Goal: Task Accomplishment & Management: Manage account settings

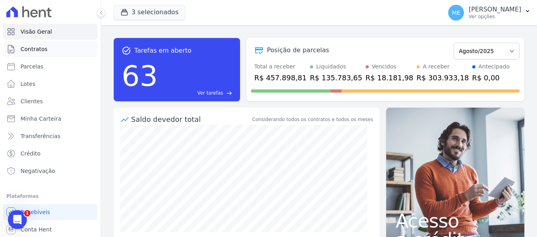
click at [44, 45] on span "Contratos" at bounding box center [34, 49] width 27 height 8
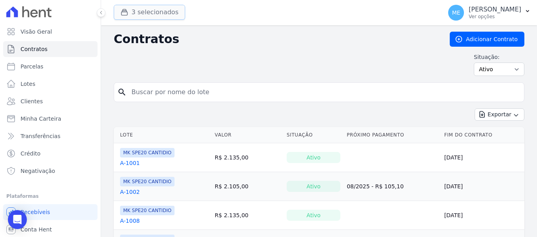
click at [138, 9] on button "3 selecionados" at bounding box center [149, 12] width 71 height 15
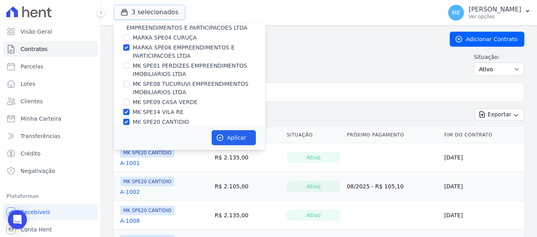
scroll to position [21, 0]
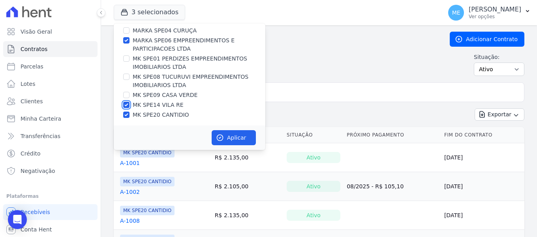
click at [128, 105] on input "MK SPE14 VILA RE" at bounding box center [126, 104] width 6 height 6
checkbox input "false"
click at [126, 114] on input "MK SPE20 CANTIDIO" at bounding box center [126, 114] width 6 height 6
checkbox input "false"
click at [230, 138] on button "Aplicar" at bounding box center [234, 137] width 44 height 15
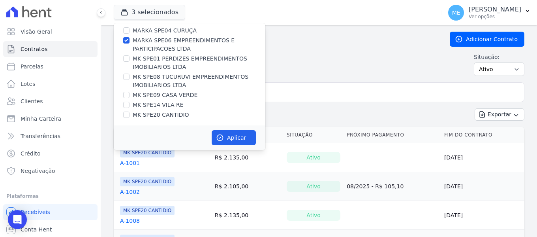
scroll to position [20, 0]
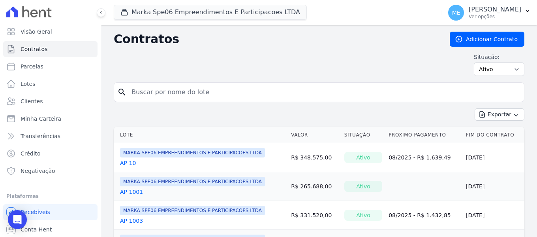
click at [300, 94] on input "search" at bounding box center [324, 92] width 394 height 16
type input "1109"
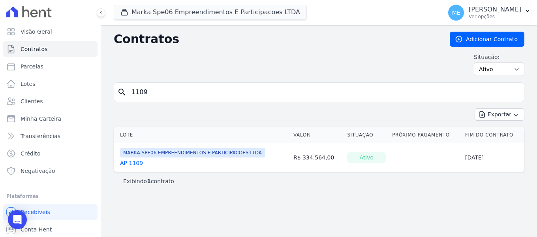
click at [133, 162] on link "AP 1109" at bounding box center [131, 163] width 23 height 8
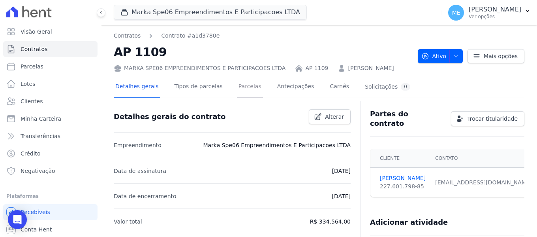
click at [244, 89] on link "Parcelas" at bounding box center [250, 87] width 26 height 21
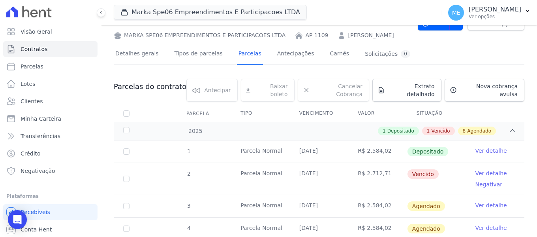
scroll to position [118, 0]
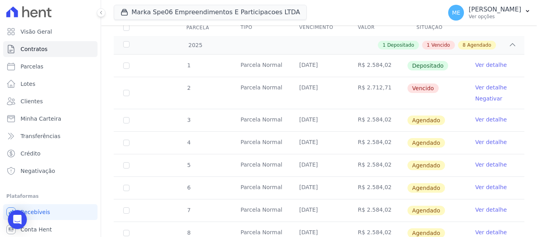
click at [482, 61] on link "Ver detalhe" at bounding box center [491, 65] width 32 height 8
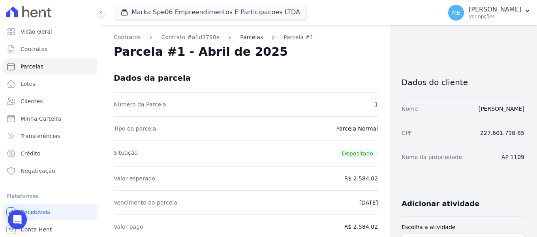
click at [243, 38] on link "Parcelas" at bounding box center [251, 37] width 23 height 8
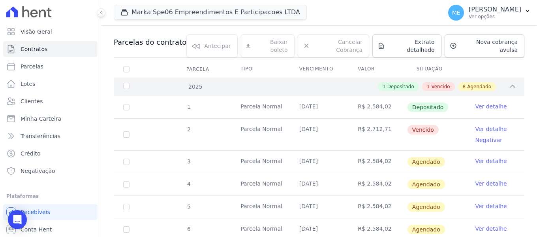
scroll to position [79, 0]
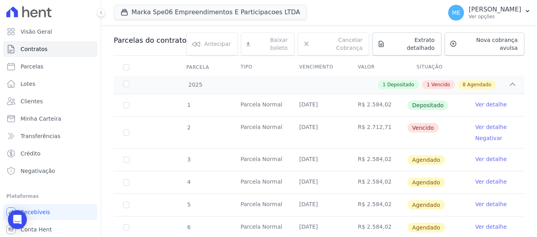
click at [477, 123] on link "Ver detalhe" at bounding box center [491, 127] width 32 height 8
click at [485, 123] on link "Ver detalhe" at bounding box center [491, 127] width 32 height 8
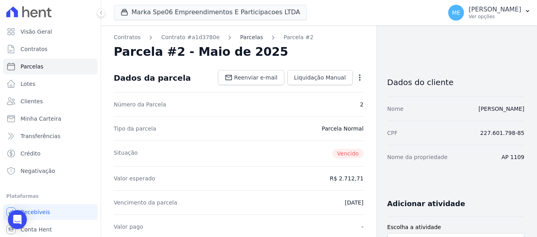
click at [240, 36] on link "Parcelas" at bounding box center [251, 37] width 23 height 8
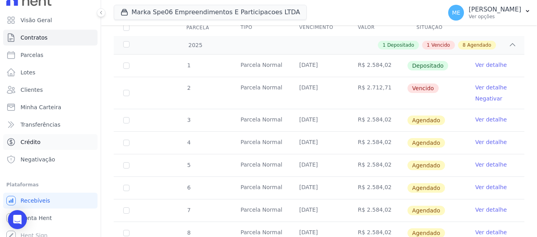
scroll to position [18, 0]
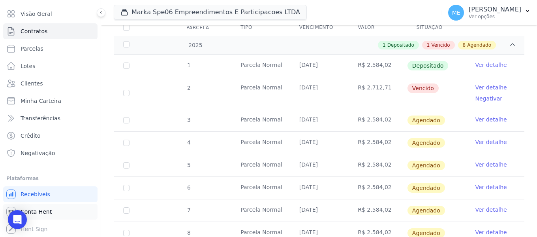
click at [43, 208] on span "Conta Hent" at bounding box center [36, 211] width 31 height 8
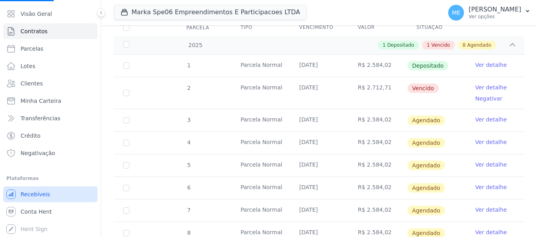
click at [43, 195] on span "Recebíveis" at bounding box center [36, 194] width 30 height 8
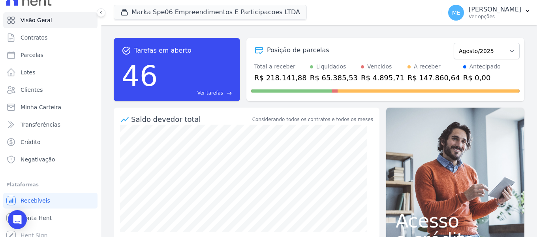
scroll to position [18, 0]
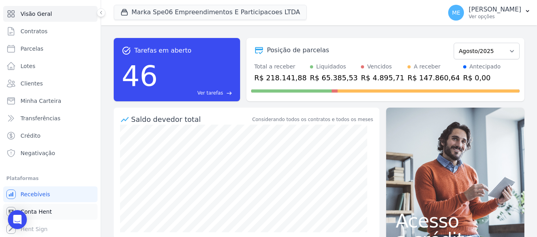
click at [39, 210] on span "Conta Hent" at bounding box center [36, 211] width 31 height 8
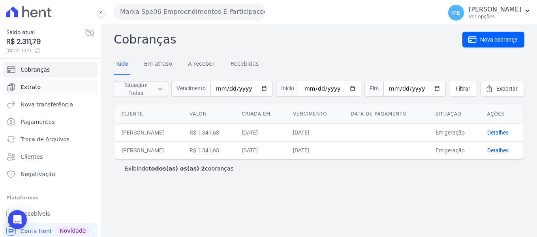
click at [34, 85] on span "Extrato" at bounding box center [31, 87] width 20 height 8
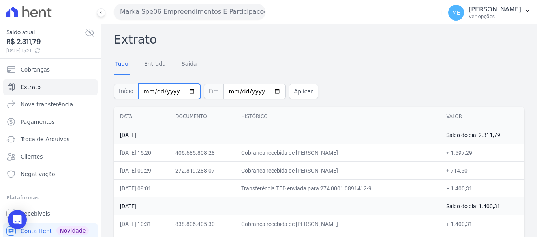
click at [146, 91] on input "2025-08-01" at bounding box center [169, 91] width 62 height 15
type input "2025-08-09"
type input "[DATE]"
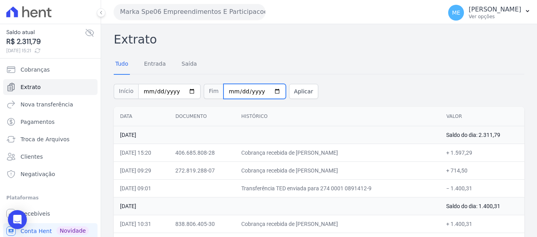
click at [223, 91] on input "2025-08-19" at bounding box center [254, 91] width 62 height 15
type input "2025-08-09"
type input "[DATE]"
click at [289, 93] on button "Aplicar" at bounding box center [303, 91] width 29 height 15
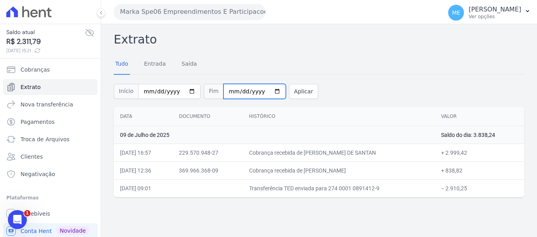
click at [224, 90] on input "[DATE]" at bounding box center [254, 91] width 62 height 15
type input "2025-07-10"
click at [289, 94] on button "Aplicar" at bounding box center [303, 91] width 29 height 15
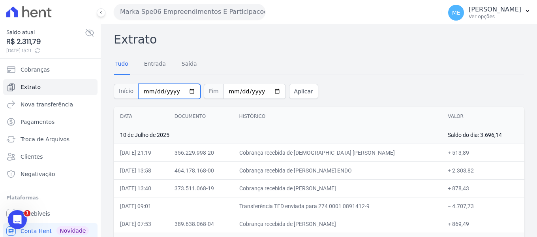
click at [144, 90] on input "[DATE]" at bounding box center [169, 91] width 62 height 15
type input "2025-07-07"
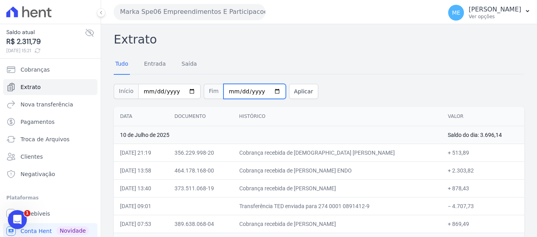
click at [225, 90] on input "2025-07-10" at bounding box center [254, 91] width 62 height 15
type input "[DATE]"
click at [289, 91] on button "Aplicar" at bounding box center [303, 91] width 29 height 15
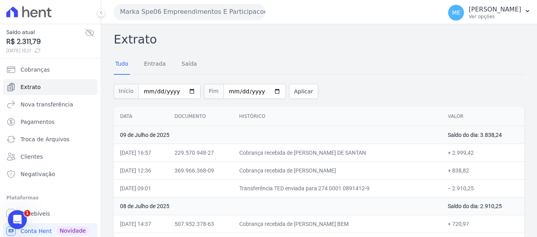
click at [243, 11] on button "Marka Spe06 Empreendimentos E Participacoes LTDA" at bounding box center [190, 12] width 152 height 16
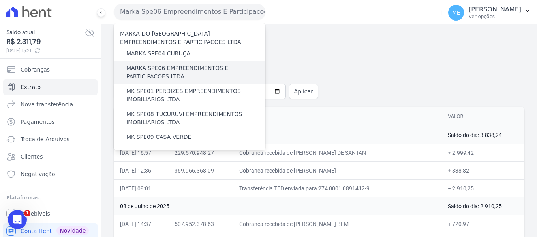
click at [188, 69] on label "MARKA SPE06 EMPREENDIMENTOS E PARTICIPACOES LTDA" at bounding box center [195, 72] width 139 height 17
click at [0, 0] on input "MARKA SPE06 EMPREENDIMENTOS E PARTICIPACOES LTDA" at bounding box center [0, 0] width 0 height 0
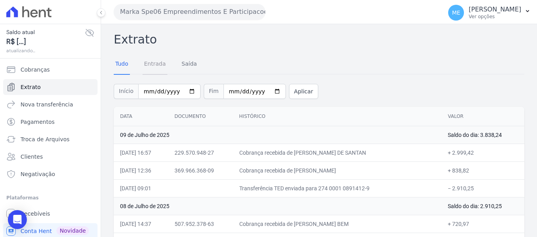
click at [158, 65] on link "Entrada" at bounding box center [155, 64] width 25 height 21
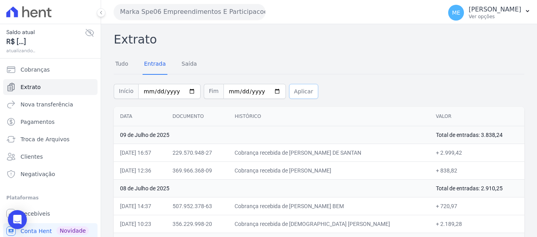
click at [297, 89] on button "Aplicar" at bounding box center [303, 91] width 29 height 15
click at [227, 90] on input "[DATE]" at bounding box center [254, 91] width 62 height 15
type input "[DATE]"
click at [297, 92] on button "Aplicar" at bounding box center [303, 91] width 29 height 15
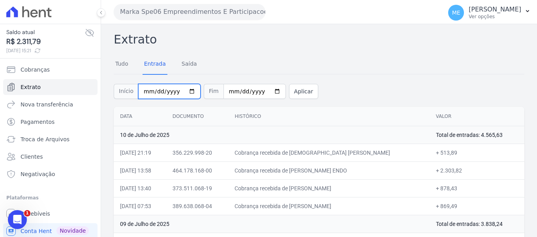
click at [145, 90] on input "[DATE]" at bounding box center [169, 91] width 62 height 15
type input "[DATE]"
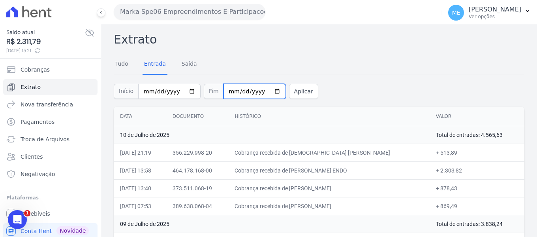
click at [225, 90] on input "[DATE]" at bounding box center [254, 91] width 62 height 15
type input "[DATE]"
click at [291, 90] on button "Aplicar" at bounding box center [303, 91] width 29 height 15
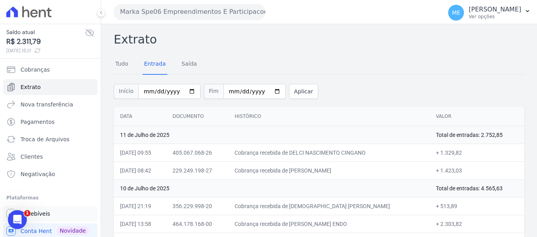
click at [36, 208] on link "Recebíveis" at bounding box center [50, 213] width 94 height 16
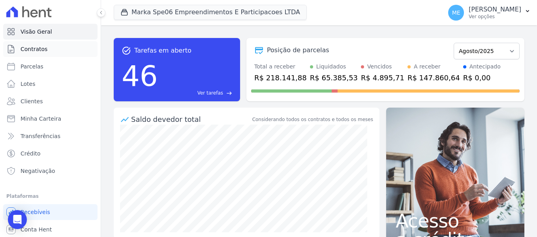
click at [26, 52] on span "Contratos" at bounding box center [34, 49] width 27 height 8
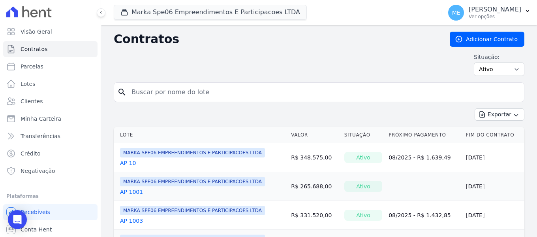
click at [178, 88] on input "search" at bounding box center [324, 92] width 394 height 16
type input "1109"
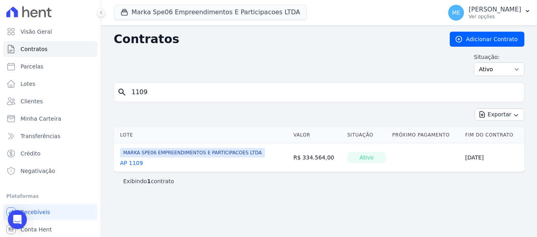
click at [132, 164] on link "AP 1109" at bounding box center [131, 163] width 23 height 8
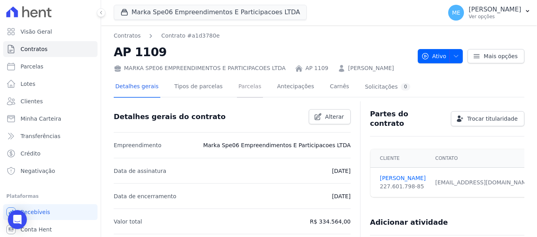
click at [237, 85] on link "Parcelas" at bounding box center [250, 87] width 26 height 21
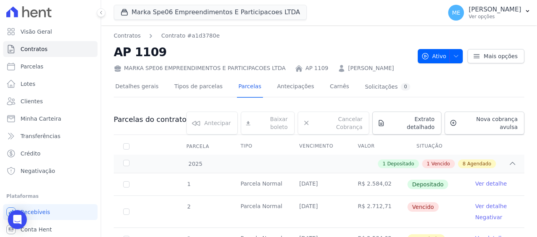
click at [475, 179] on link "Ver detalhe" at bounding box center [491, 183] width 32 height 8
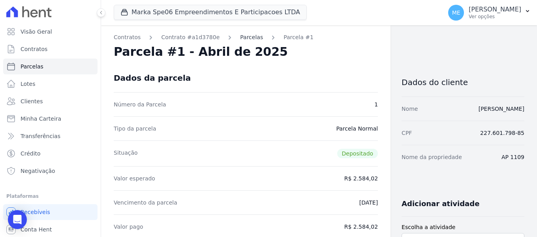
click at [240, 39] on link "Parcelas" at bounding box center [251, 37] width 23 height 8
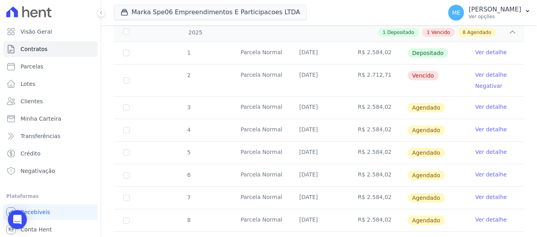
scroll to position [79, 0]
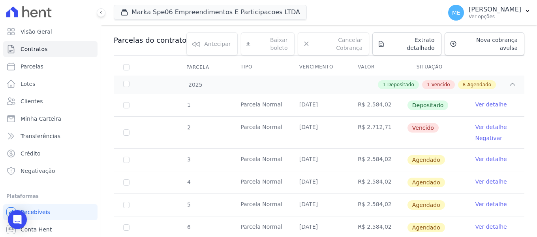
click at [491, 123] on link "Ver detalhe" at bounding box center [491, 127] width 32 height 8
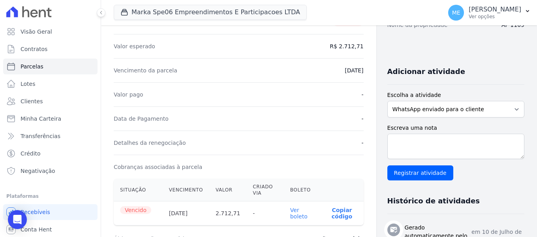
scroll to position [118, 0]
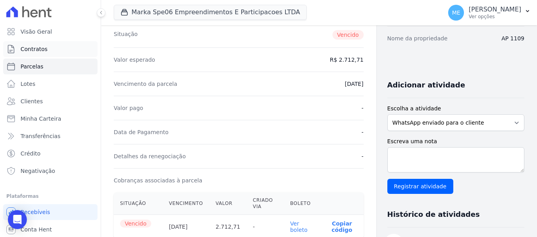
click at [51, 47] on link "Contratos" at bounding box center [50, 49] width 94 height 16
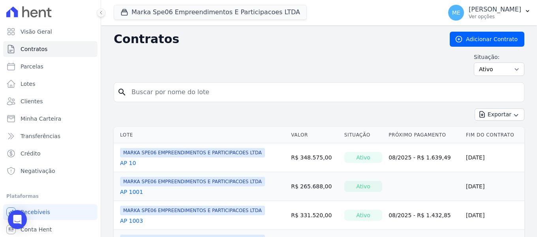
click at [167, 87] on input "search" at bounding box center [324, 92] width 394 height 16
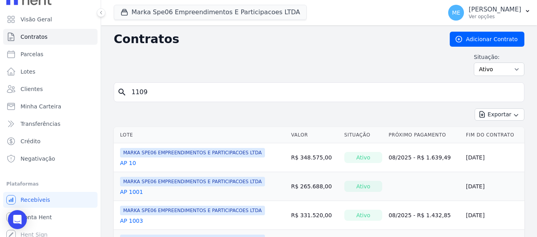
scroll to position [18, 0]
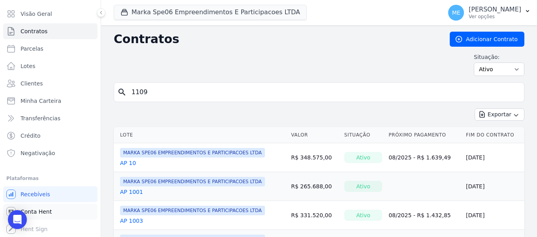
type input "1109"
click at [46, 212] on span "Conta Hent" at bounding box center [36, 211] width 31 height 8
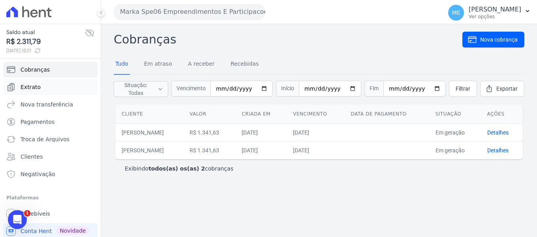
click at [32, 81] on link "Extrato" at bounding box center [50, 87] width 94 height 16
click at [31, 85] on span "Extrato" at bounding box center [31, 87] width 20 height 8
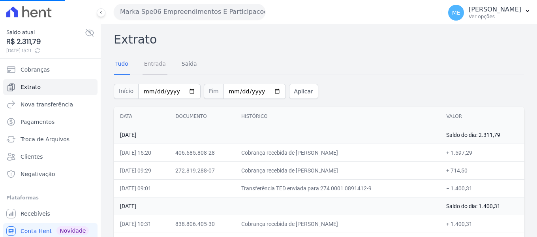
click at [148, 62] on link "Entrada" at bounding box center [155, 64] width 25 height 21
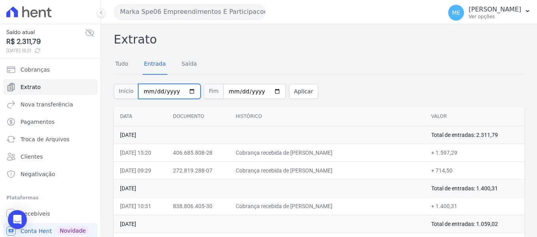
click at [146, 92] on input "2025-08-01" at bounding box center [169, 91] width 62 height 15
type input "2025-08-07"
type input "2025-07-07"
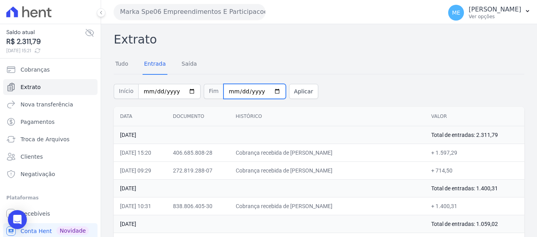
click at [227, 90] on input "[DATE]" at bounding box center [254, 91] width 62 height 15
type input "2025-08-07"
type input "2025-07-07"
click at [299, 86] on button "Aplicar" at bounding box center [303, 91] width 29 height 15
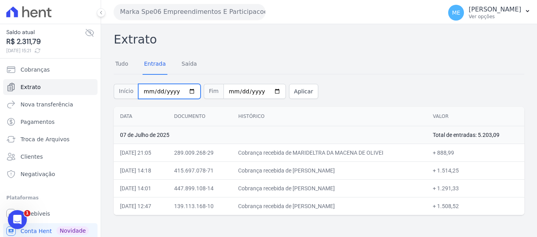
click at [147, 90] on input "[DATE]" at bounding box center [169, 91] width 62 height 15
type input "[DATE]"
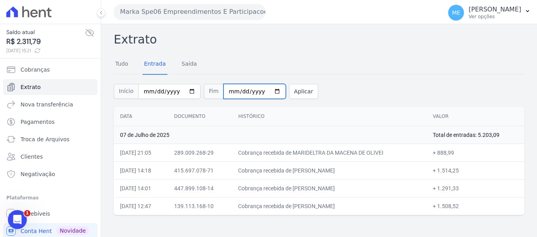
click at [224, 92] on input "2025-07-07" at bounding box center [254, 91] width 62 height 15
type input "[DATE]"
click at [289, 92] on button "Aplicar" at bounding box center [303, 91] width 29 height 15
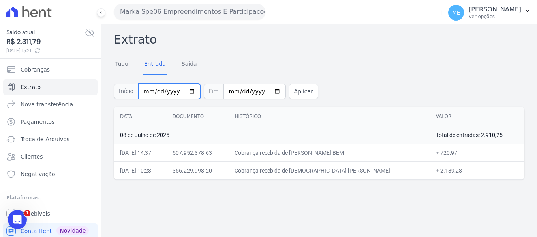
click at [147, 92] on input "[DATE]" at bounding box center [169, 91] width 62 height 15
type input "[DATE]"
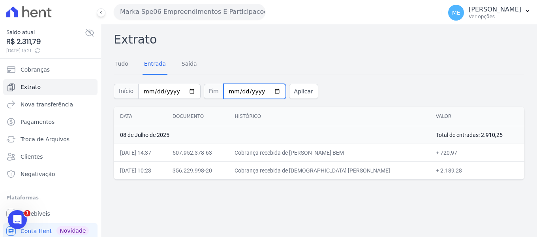
click at [227, 92] on input "[DATE]" at bounding box center [254, 91] width 62 height 15
type input "[DATE]"
click at [289, 94] on button "Aplicar" at bounding box center [303, 91] width 29 height 15
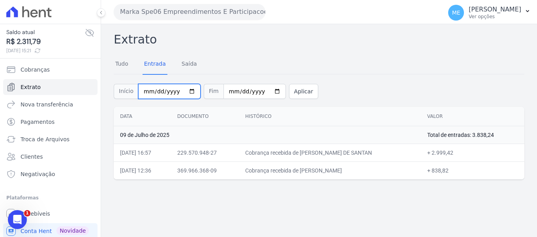
click at [146, 93] on input "[DATE]" at bounding box center [169, 91] width 62 height 15
type input "2025-07-10"
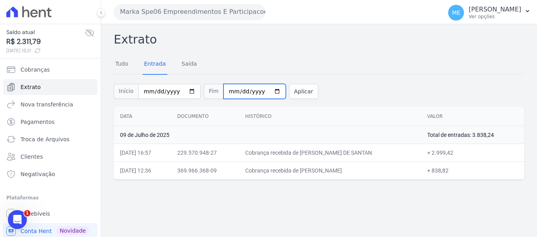
click at [225, 89] on input "2025-07-09" at bounding box center [254, 91] width 62 height 15
type input "[DATE]"
click at [290, 94] on button "Aplicar" at bounding box center [303, 91] width 29 height 15
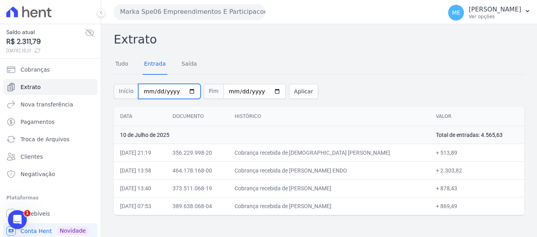
click at [145, 91] on input "[DATE]" at bounding box center [169, 91] width 62 height 15
type input "[DATE]"
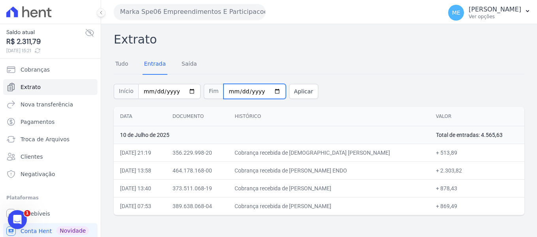
click at [225, 91] on input "[DATE]" at bounding box center [254, 91] width 62 height 15
type input "[DATE]"
click at [293, 92] on button "Aplicar" at bounding box center [303, 91] width 29 height 15
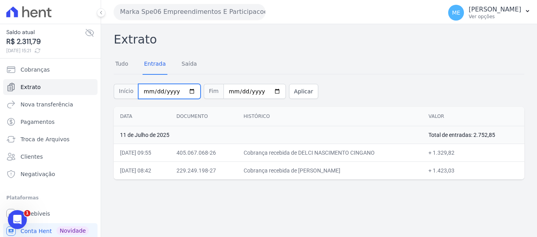
click at [145, 90] on input "2025-07-11" at bounding box center [169, 91] width 62 height 15
type input "[DATE]"
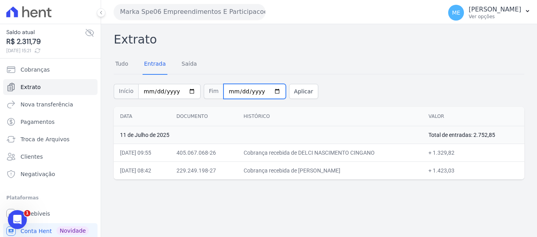
click at [227, 88] on input "2025-07-11" at bounding box center [254, 91] width 62 height 15
type input "[DATE]"
click at [293, 93] on button "Aplicar" at bounding box center [303, 91] width 29 height 15
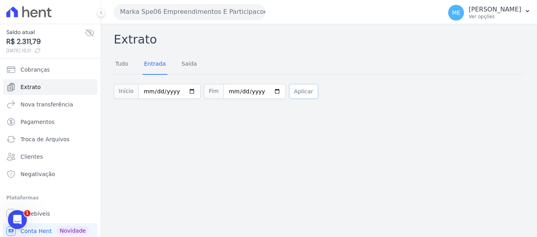
click at [289, 93] on button "Aplicar" at bounding box center [303, 91] width 29 height 15
click at [147, 90] on input "[DATE]" at bounding box center [169, 91] width 62 height 15
type input "[DATE]"
click at [223, 92] on input "[DATE]" at bounding box center [254, 91] width 62 height 15
type input "[DATE]"
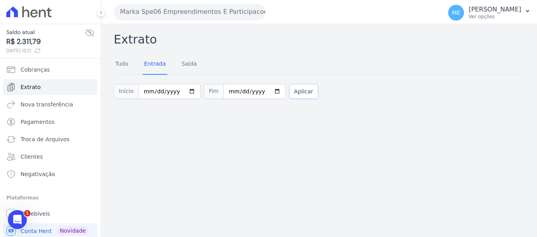
click at [289, 95] on button "Aplicar" at bounding box center [303, 91] width 29 height 15
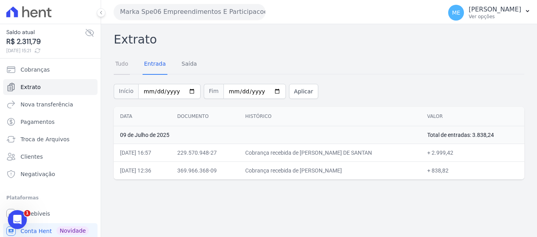
click at [124, 64] on link "Tudo" at bounding box center [122, 64] width 16 height 21
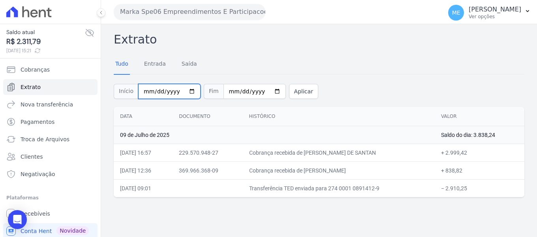
click at [145, 92] on input "[DATE]" at bounding box center [169, 91] width 62 height 15
type input "2025-07-10"
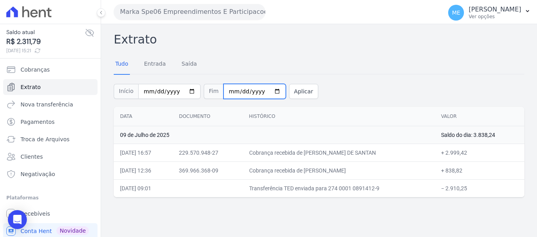
click at [225, 90] on input "[DATE]" at bounding box center [254, 91] width 62 height 15
type input "2025-07-10"
click at [289, 90] on button "Aplicar" at bounding box center [303, 91] width 29 height 15
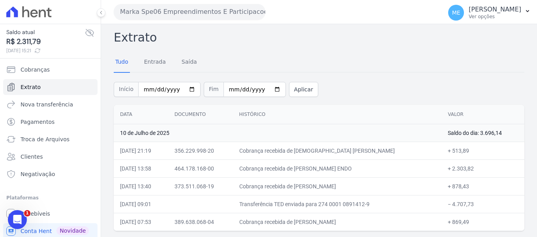
scroll to position [2, 0]
click at [147, 89] on input "2025-07-10" at bounding box center [169, 88] width 62 height 15
type input "[DATE]"
type input "2025-09-09"
click at [154, 89] on input "2025-09-09" at bounding box center [169, 88] width 62 height 15
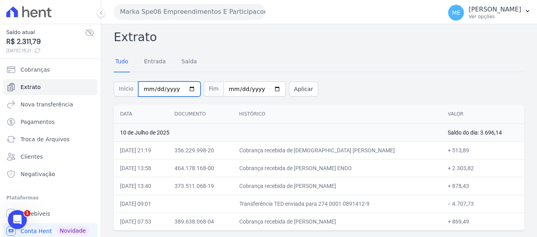
type input "[DATE]"
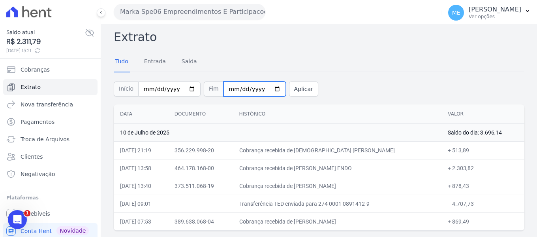
click at [227, 88] on input "2025-07-10" at bounding box center [254, 88] width 62 height 15
type input "[DATE]"
click at [291, 88] on button "Aplicar" at bounding box center [303, 88] width 29 height 15
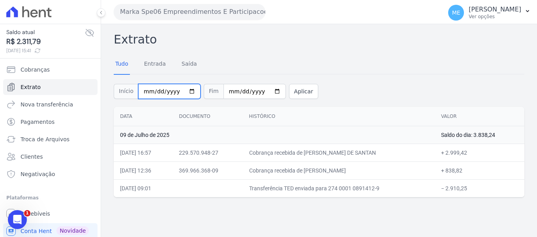
click at [145, 91] on input "[DATE]" at bounding box center [169, 91] width 62 height 15
type input "[DATE]"
click at [289, 93] on button "Aplicar" at bounding box center [303, 91] width 29 height 15
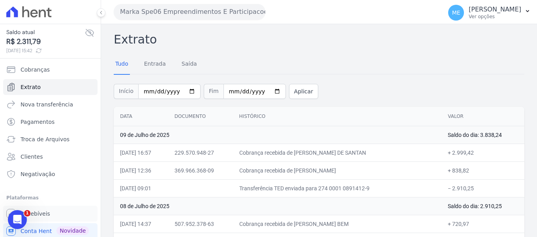
drag, startPoint x: 36, startPoint y: 215, endPoint x: 40, endPoint y: 191, distance: 24.5
click at [36, 215] on span "Recebíveis" at bounding box center [36, 213] width 30 height 8
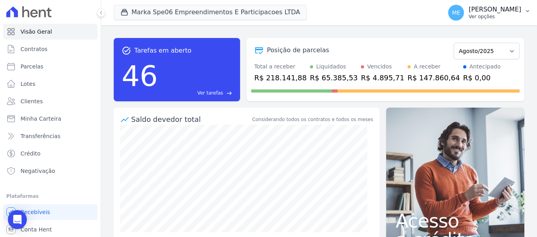
click at [529, 11] on icon "button" at bounding box center [527, 11] width 6 height 6
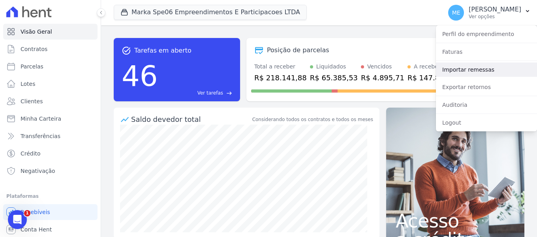
click at [484, 65] on link "Importar remessas" at bounding box center [486, 69] width 101 height 14
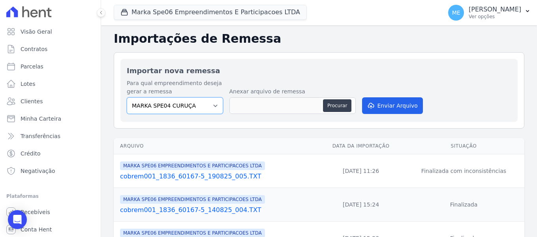
click at [212, 105] on select "MARKA SPE04 CURUÇA MARKA SPE06 EMPREENDIMENTOS E PARTICIPACOES LTDA MK SPE01 PE…" at bounding box center [175, 105] width 96 height 17
click at [212, 110] on select "MARKA SPE04 CURUÇA MARKA SPE06 EMPREENDIMENTOS E PARTICIPACOES LTDA MK SPE01 PE…" at bounding box center [175, 105] width 96 height 17
select select "fef18e2b-896b-4456-b766-b2db8c2ece14"
click at [127, 97] on select "MARKA SPE04 CURUÇA MARKA SPE06 EMPREENDIMENTOS E PARTICIPACOES LTDA MK SPE01 PE…" at bounding box center [175, 105] width 96 height 17
click at [342, 107] on button "Procurar" at bounding box center [337, 105] width 28 height 13
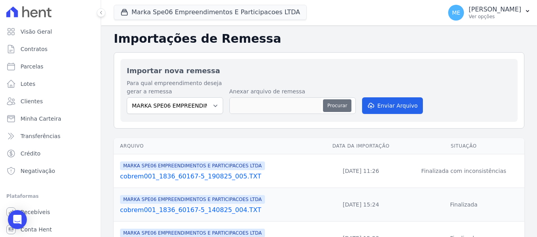
type input "cobrem001_1836_60167-5_190825_012.TXT"
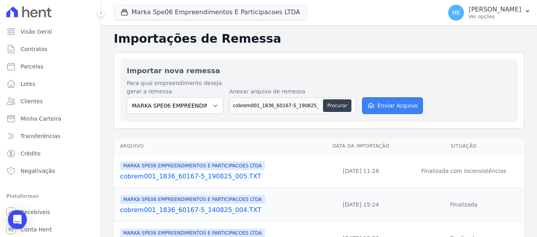
click at [387, 111] on button "Enviar Arquivo" at bounding box center [392, 105] width 61 height 17
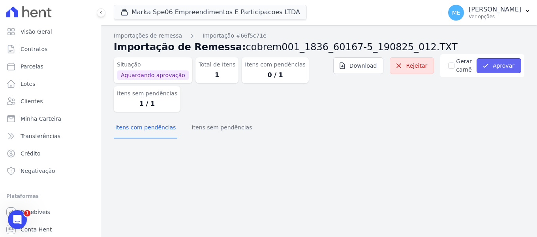
click at [502, 69] on button "Aprovar" at bounding box center [499, 65] width 45 height 15
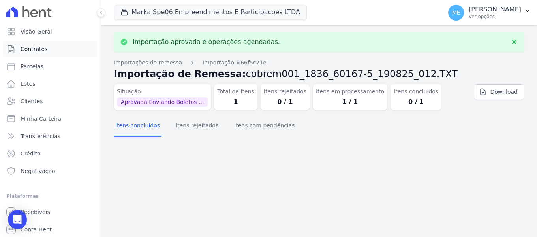
click at [38, 46] on span "Contratos" at bounding box center [34, 49] width 27 height 8
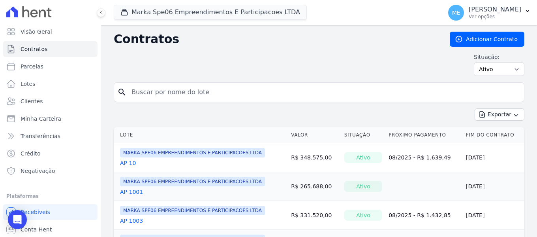
click at [178, 93] on input "search" at bounding box center [324, 92] width 394 height 16
type input "1109"
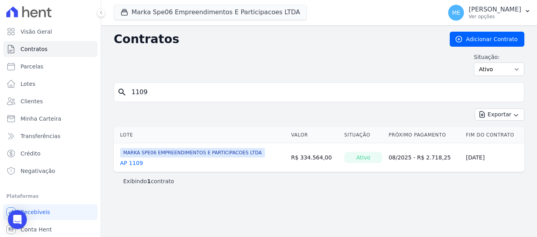
click at [131, 161] on link "AP 1109" at bounding box center [131, 163] width 23 height 8
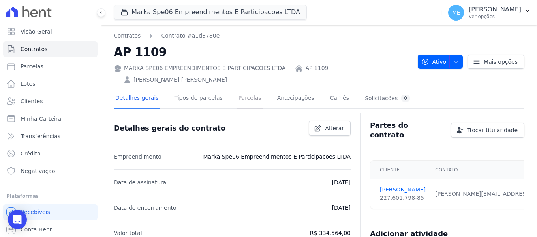
click at [243, 88] on link "Parcelas" at bounding box center [250, 98] width 26 height 21
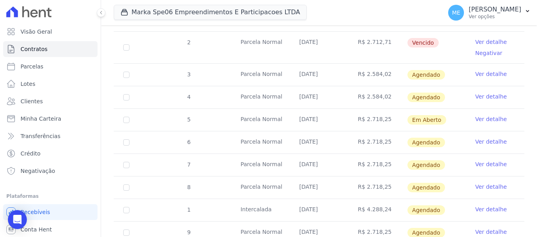
scroll to position [79, 0]
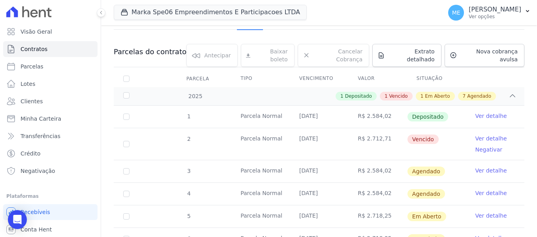
click at [484, 134] on link "Ver detalhe" at bounding box center [491, 138] width 32 height 8
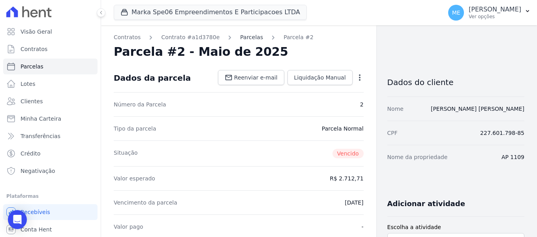
click at [244, 38] on link "Parcelas" at bounding box center [251, 37] width 23 height 8
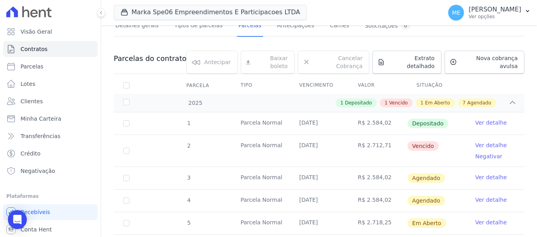
scroll to position [79, 0]
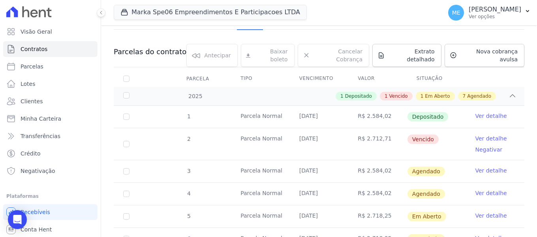
click at [481, 134] on link "Ver detalhe" at bounding box center [491, 138] width 32 height 8
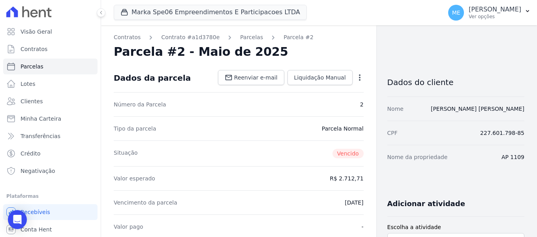
click at [358, 77] on icon "button" at bounding box center [360, 77] width 8 height 8
click at [359, 53] on div "Parcela #2 - Maio de 2025" at bounding box center [239, 52] width 250 height 14
click at [244, 38] on link "Parcelas" at bounding box center [251, 37] width 23 height 8
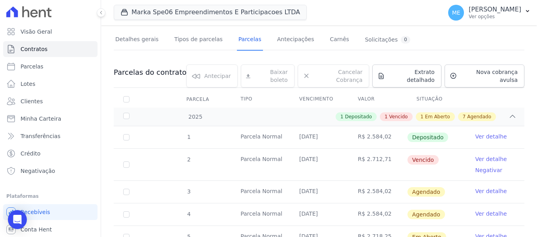
scroll to position [79, 0]
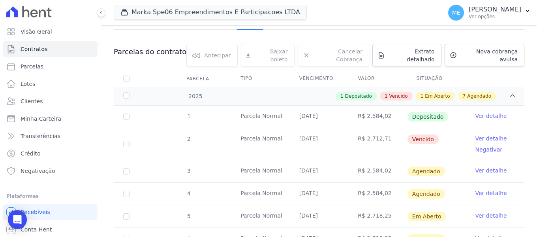
click at [479, 189] on link "Ver detalhe" at bounding box center [491, 193] width 32 height 8
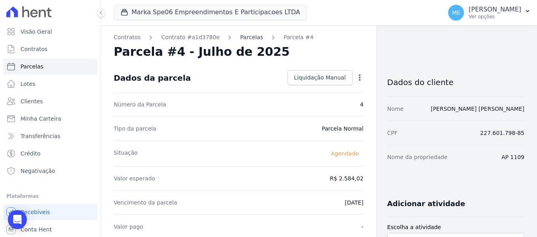
click at [248, 38] on link "Parcelas" at bounding box center [251, 37] width 23 height 8
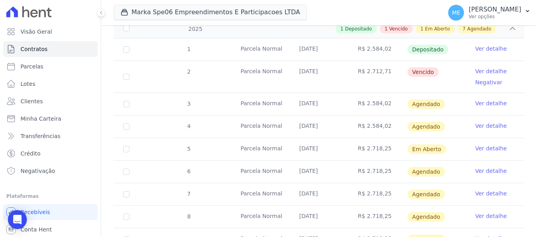
scroll to position [107, 0]
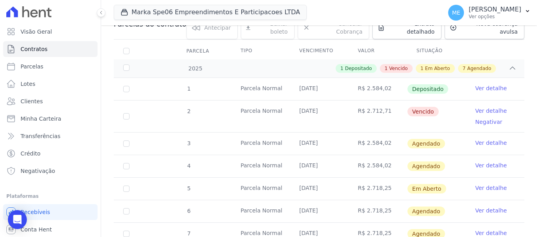
click at [485, 184] on link "Ver detalhe" at bounding box center [491, 188] width 32 height 8
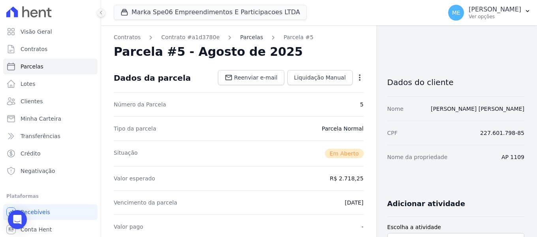
click at [245, 38] on link "Parcelas" at bounding box center [251, 37] width 23 height 8
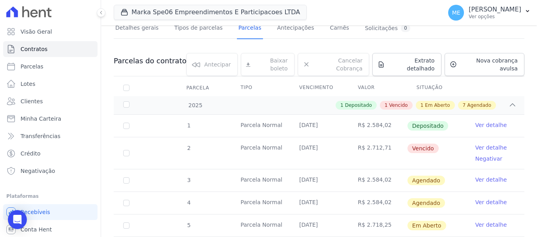
scroll to position [79, 0]
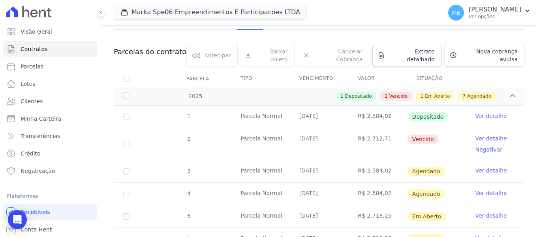
click at [488, 160] on td "Ver detalhe" at bounding box center [495, 171] width 59 height 22
click at [488, 166] on link "Ver detalhe" at bounding box center [491, 170] width 32 height 8
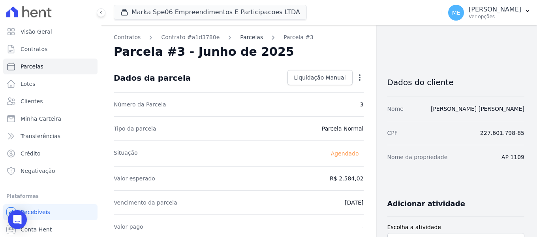
click at [244, 36] on link "Parcelas" at bounding box center [251, 37] width 23 height 8
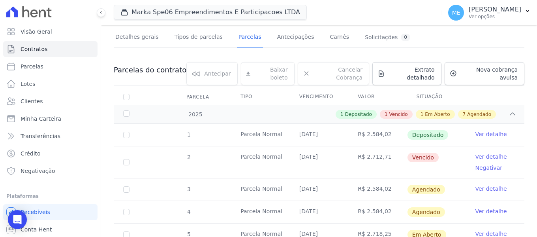
scroll to position [79, 0]
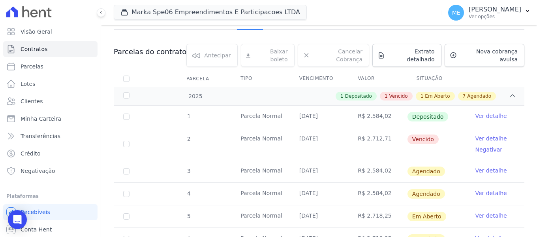
click at [478, 189] on link "Ver detalhe" at bounding box center [491, 193] width 32 height 8
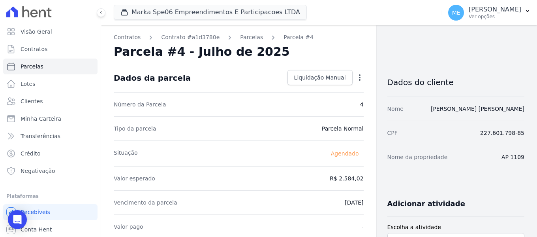
click at [356, 77] on icon "button" at bounding box center [360, 77] width 8 height 8
click at [310, 88] on link "Alterar" at bounding box center [325, 88] width 69 height 14
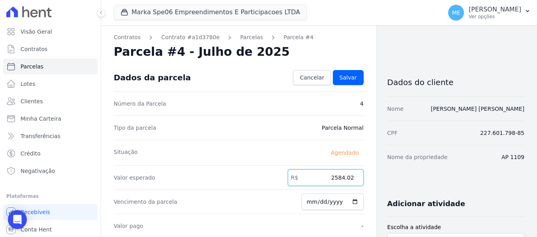
click at [349, 177] on input "2584.02" at bounding box center [326, 177] width 76 height 17
type input "2715.61"
click at [318, 202] on input "[DATE]" at bounding box center [332, 201] width 62 height 17
click at [309, 201] on input "[DATE]" at bounding box center [332, 201] width 62 height 17
type input "[DATE]"
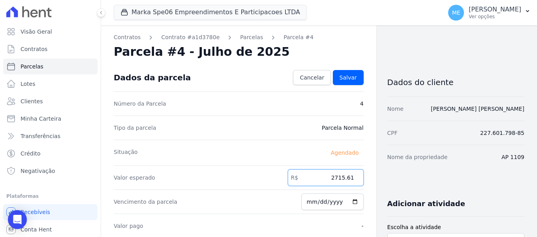
click at [342, 176] on input "2715.61" at bounding box center [326, 177] width 76 height 17
click at [348, 178] on input "2718.61" at bounding box center [326, 177] width 76 height 17
type input "2718.25"
click at [344, 75] on span "Salvar" at bounding box center [348, 77] width 17 height 8
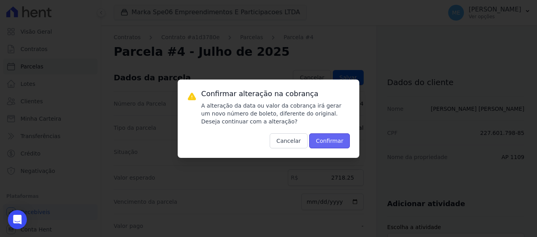
click at [336, 133] on button "Confirmar" at bounding box center [329, 140] width 41 height 15
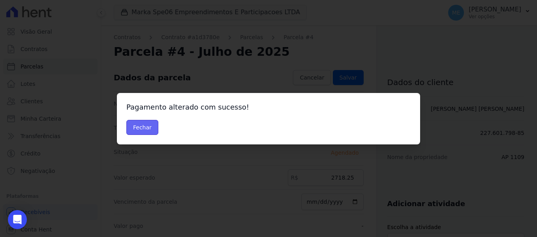
click at [148, 128] on button "Fechar" at bounding box center [142, 127] width 32 height 15
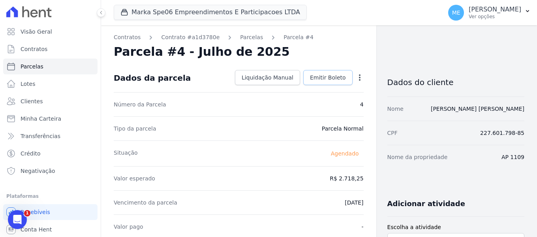
click at [321, 79] on span "Emitir Boleto" at bounding box center [328, 77] width 36 height 8
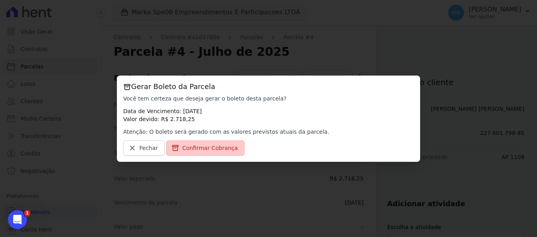
click at [182, 145] on span "Confirmar Cobrança" at bounding box center [210, 148] width 56 height 8
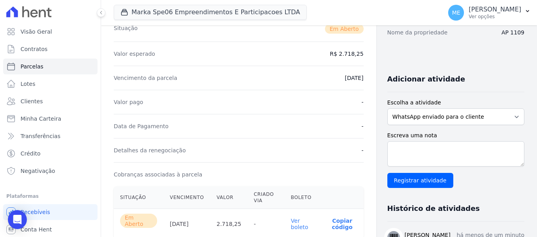
scroll to position [158, 0]
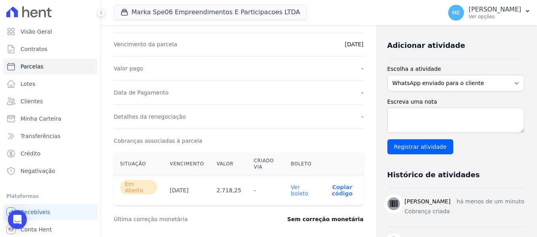
click at [295, 185] on link "Ver boleto" at bounding box center [299, 190] width 17 height 13
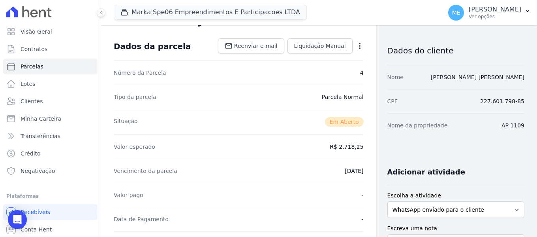
scroll to position [0, 0]
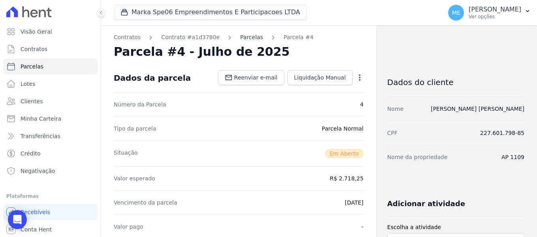
drag, startPoint x: 235, startPoint y: 37, endPoint x: 242, endPoint y: 37, distance: 6.7
click at [240, 37] on link "Parcelas" at bounding box center [251, 37] width 23 height 8
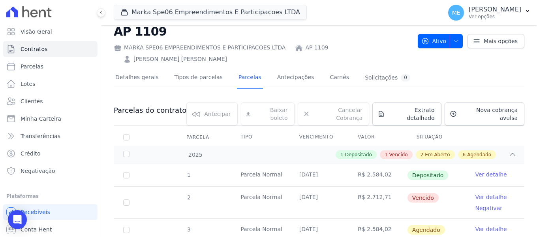
scroll to position [39, 0]
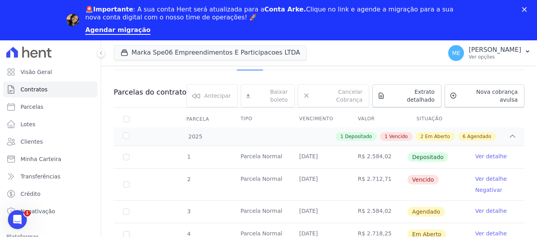
scroll to position [118, 0]
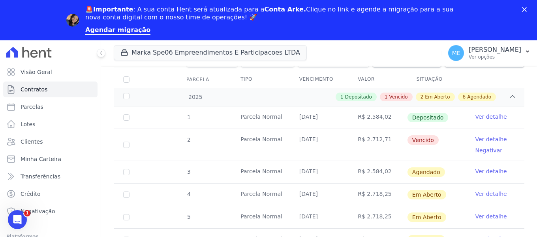
click at [487, 135] on link "Ver detalhe" at bounding box center [491, 139] width 32 height 8
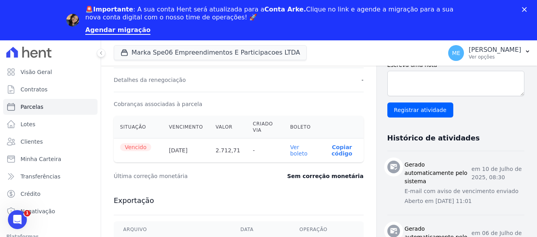
scroll to position [237, 0]
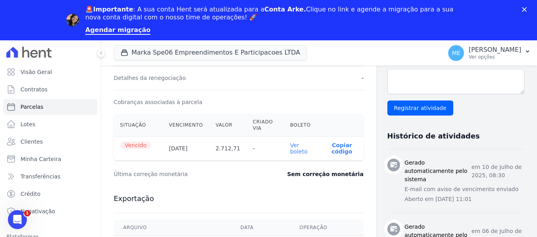
click at [523, 8] on polygon "Fechar" at bounding box center [524, 9] width 5 height 5
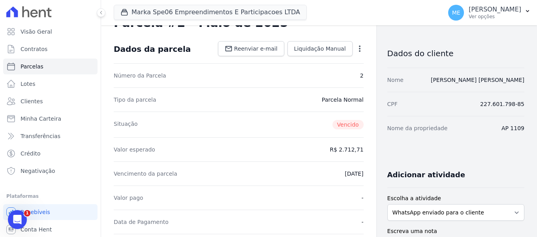
scroll to position [0, 0]
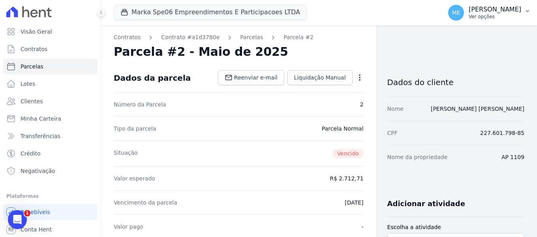
click at [524, 12] on icon "button" at bounding box center [527, 11] width 6 height 6
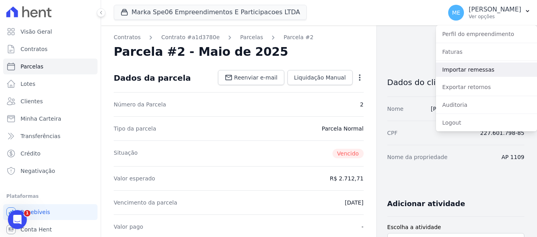
click at [473, 71] on link "Importar remessas" at bounding box center [486, 69] width 101 height 14
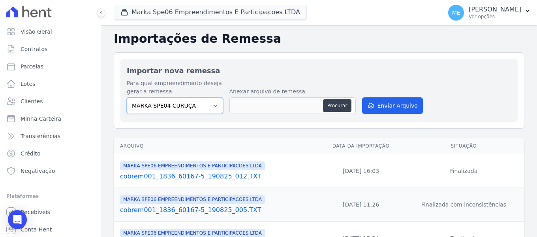
click at [212, 104] on select "MARKA SPE04 CURUÇA MARKA SPE06 EMPREENDIMENTOS E PARTICIPACOES LTDA MK SPE01 PE…" at bounding box center [175, 105] width 96 height 17
select select "fef18e2b-896b-4456-b766-b2db8c2ece14"
click at [127, 97] on select "MARKA SPE04 CURUÇA MARKA SPE06 EMPREENDIMENTOS E PARTICIPACOES LTDA MK SPE01 PE…" at bounding box center [175, 105] width 96 height 17
click at [335, 105] on button "Procurar" at bounding box center [337, 105] width 28 height 13
click at [337, 104] on button "Procurar" at bounding box center [337, 105] width 28 height 13
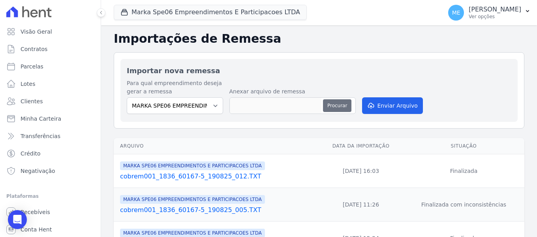
type input "cobrem001_1836_60167-5_190825_013.TXT"
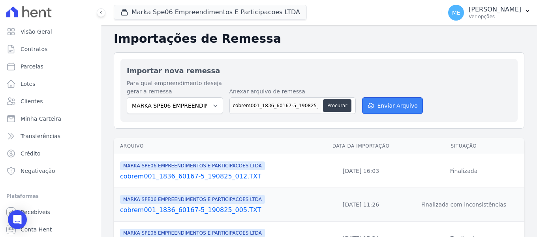
click at [396, 101] on button "Enviar Arquivo" at bounding box center [392, 105] width 61 height 17
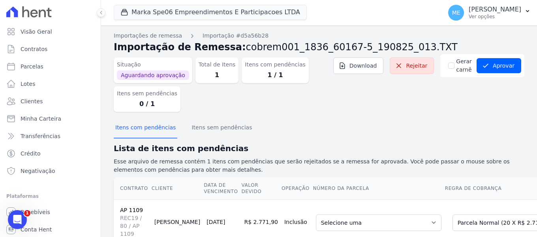
scroll to position [33, 0]
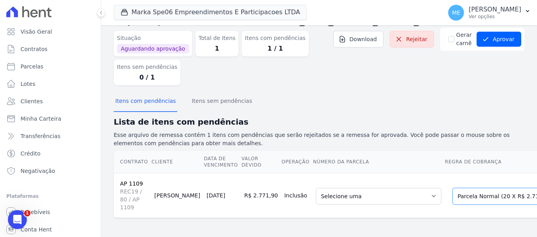
click at [513, 189] on select "Selecione uma Nova Parcela Avulsa Parcela Avulsa Existente Parcela Normal (1 X …" at bounding box center [511, 196] width 117 height 17
click at [453, 188] on select "Selecione uma Nova Parcela Avulsa Parcela Avulsa Existente Parcela Normal (1 X …" at bounding box center [511, 196] width 117 height 17
click at [392, 188] on select "Selecione uma 3 - [DATE] - R$ 2.584,02 - Agendado 6 - [DATE] - R$ 2.718,25 - Ag…" at bounding box center [379, 196] width 126 height 17
click at [511, 192] on select "Selecione uma Nova Parcela Avulsa Parcela Avulsa Existente Parcela Normal (1 X …" at bounding box center [511, 196] width 117 height 17
click at [391, 190] on select "Selecione uma 1 - [DATE] - R$ 4.288,24 - Agendado 2 - [DATE] - R$ 4.288,24 - Ag…" at bounding box center [377, 196] width 122 height 17
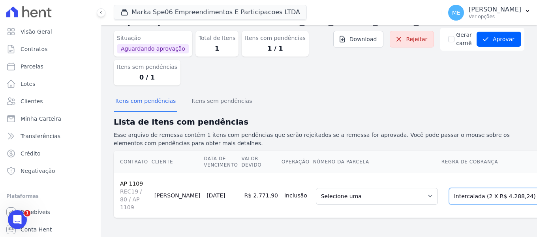
click at [507, 189] on select "Selecione uma Nova Parcela Avulsa Parcela Avulsa Existente Parcela Normal (1 X …" at bounding box center [507, 196] width 117 height 17
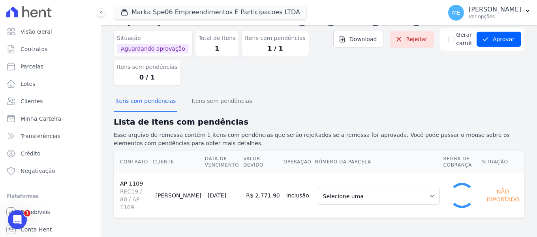
select select "0"
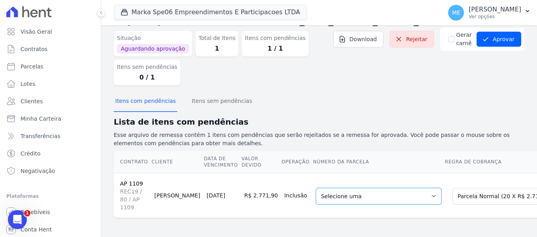
click at [396, 191] on select "Selecione uma 3 - 25/06/2025 - R$ 2.584,02 - Agendado 6 - 30/09/2025 - R$ 2.718…" at bounding box center [379, 196] width 126 height 17
click at [452, 77] on div "Situação Aguardando aprovação Total de Itens 1 Itens com pendências 1 / 1 Itens…" at bounding box center [319, 60] width 411 height 64
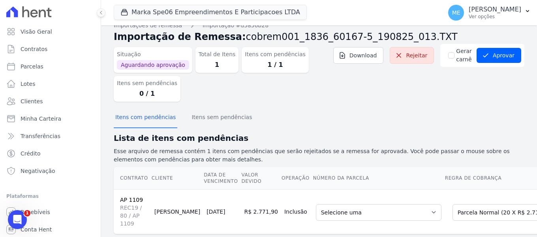
scroll to position [0, 0]
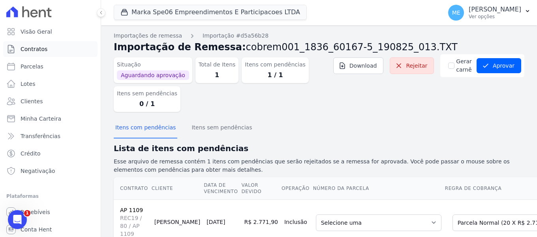
click at [46, 45] on link "Contratos" at bounding box center [50, 49] width 94 height 16
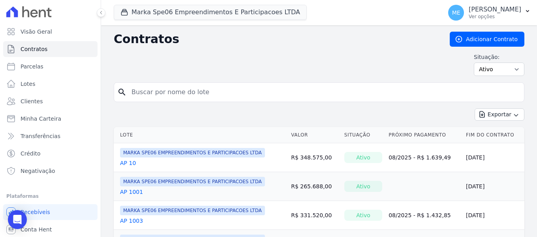
click at [277, 89] on input "search" at bounding box center [324, 92] width 394 height 16
type input "1109"
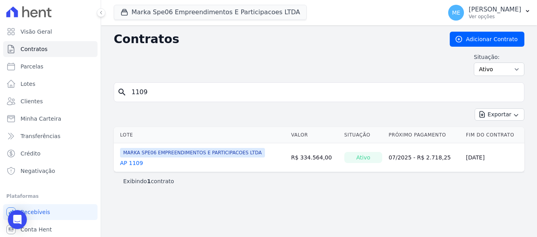
click at [138, 161] on link "AP 1109" at bounding box center [131, 163] width 23 height 8
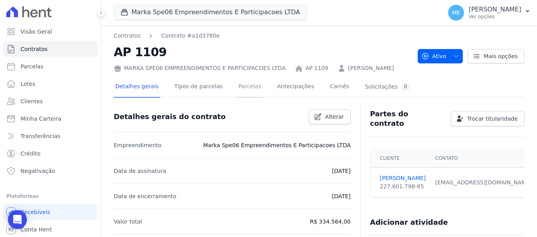
click at [250, 85] on link "Parcelas" at bounding box center [250, 87] width 26 height 21
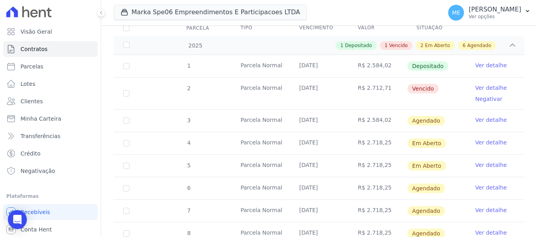
scroll to position [118, 0]
click at [484, 83] on link "Ver detalhe" at bounding box center [491, 87] width 32 height 8
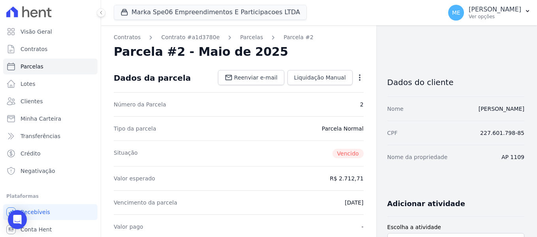
click at [356, 78] on icon "button" at bounding box center [360, 77] width 8 height 8
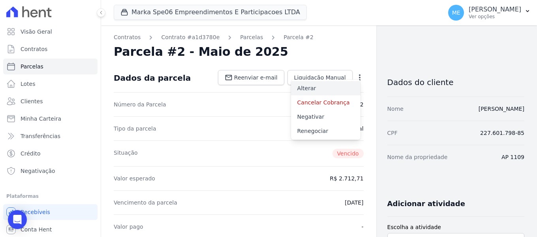
click at [306, 88] on link "Alterar" at bounding box center [325, 88] width 69 height 14
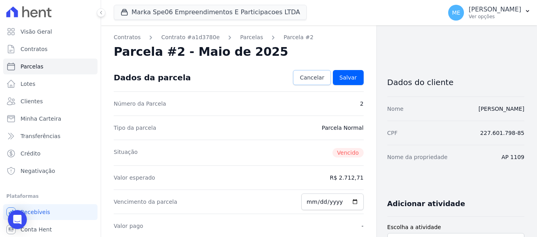
click at [310, 79] on span "Cancelar" at bounding box center [312, 77] width 24 height 8
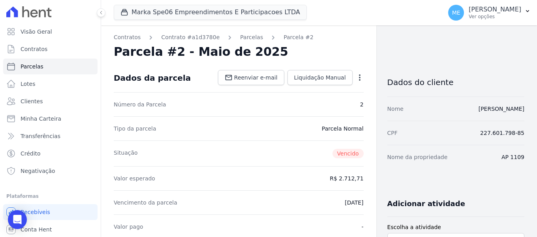
click at [359, 75] on icon "button" at bounding box center [360, 77] width 2 height 6
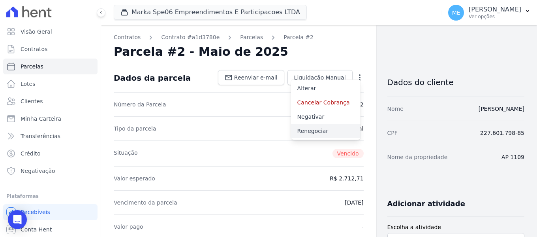
click at [312, 129] on link "Renegociar" at bounding box center [325, 131] width 69 height 14
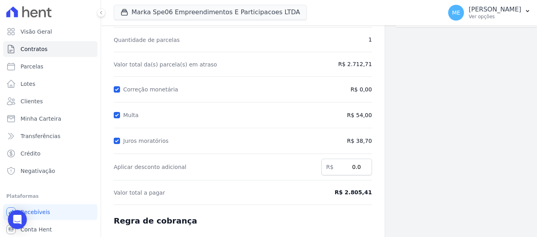
scroll to position [79, 0]
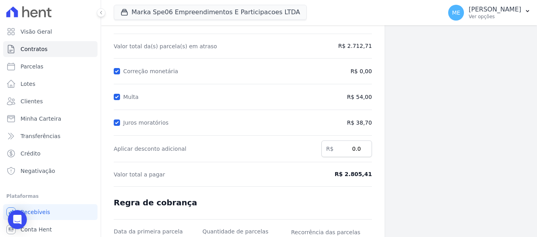
click at [359, 175] on span "R$ 2.805,41" at bounding box center [342, 174] width 58 height 8
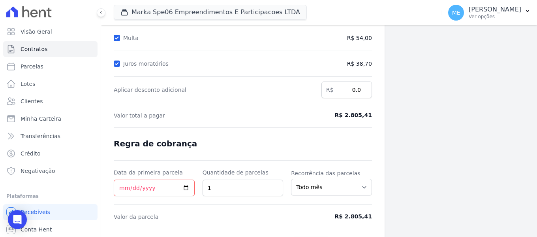
scroll to position [120, 0]
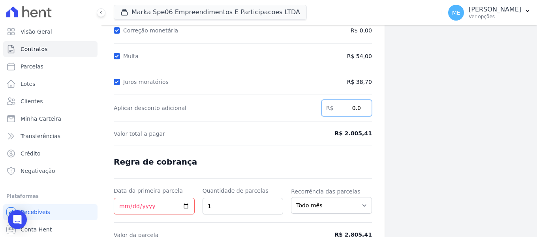
click at [357, 108] on input "0.0" at bounding box center [346, 108] width 51 height 17
type input "33.51"
click at [125, 206] on input "Data da primeira parcela" at bounding box center [154, 205] width 81 height 17
type input "[DATE]"
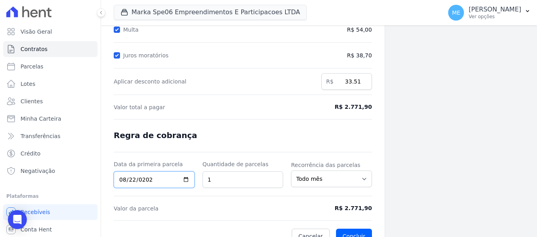
scroll to position [159, 0]
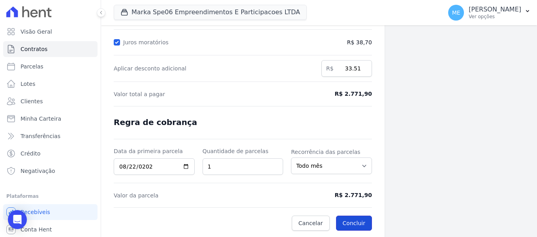
click at [357, 219] on button "Concluir" at bounding box center [354, 222] width 36 height 15
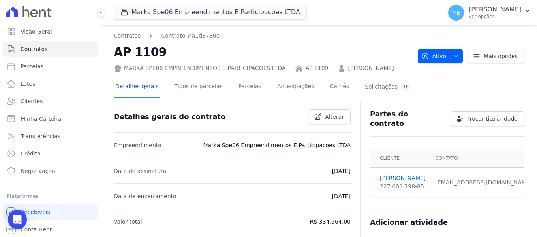
click at [242, 113] on div "Detalhes gerais do contrato Alterar" at bounding box center [228, 113] width 243 height 21
click at [247, 90] on link "Parcelas" at bounding box center [250, 87] width 26 height 21
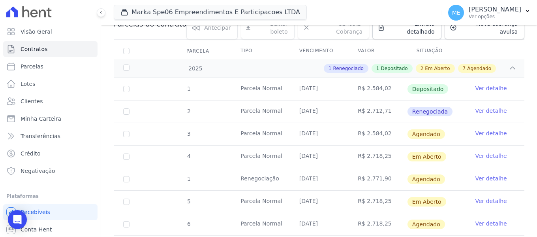
scroll to position [118, 0]
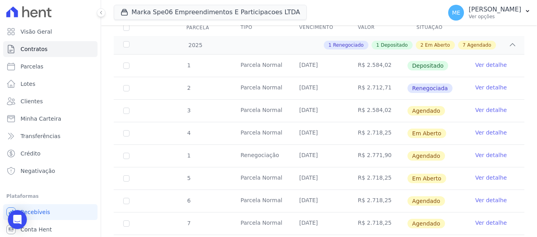
click at [477, 83] on link "Ver detalhe" at bounding box center [491, 87] width 32 height 8
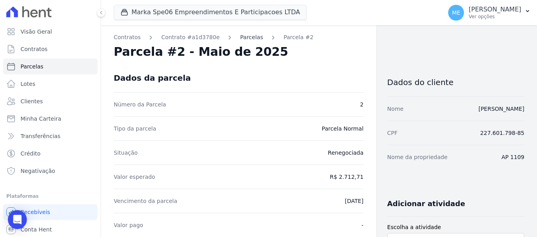
click at [240, 38] on link "Parcelas" at bounding box center [251, 37] width 23 height 8
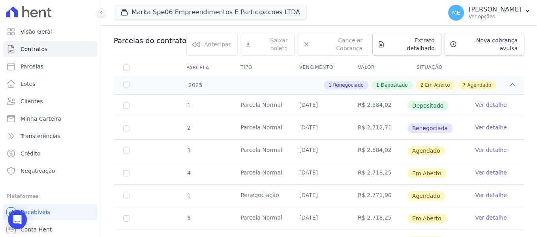
scroll to position [79, 0]
click at [479, 190] on link "Ver detalhe" at bounding box center [491, 194] width 32 height 8
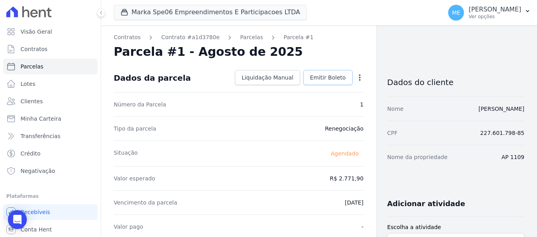
click at [326, 78] on span "Emitir Boleto" at bounding box center [328, 77] width 36 height 8
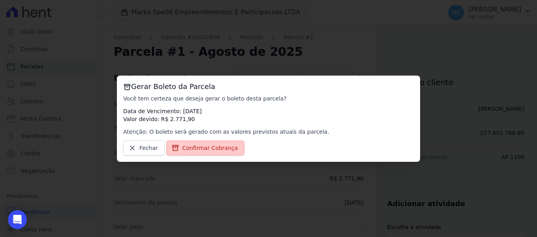
click at [215, 146] on span "Confirmar Cobrança" at bounding box center [210, 148] width 56 height 8
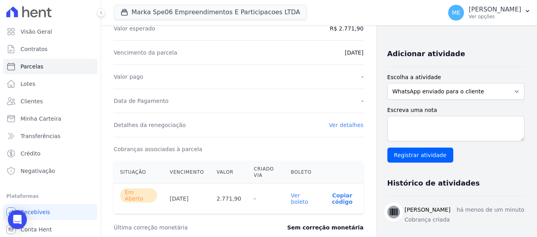
scroll to position [197, 0]
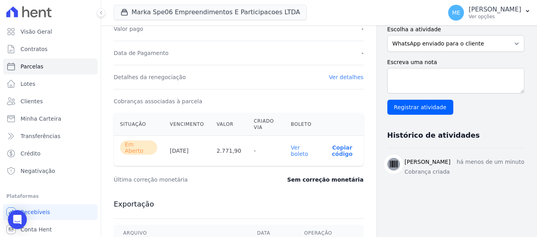
click at [297, 148] on link "Ver boleto" at bounding box center [299, 150] width 17 height 13
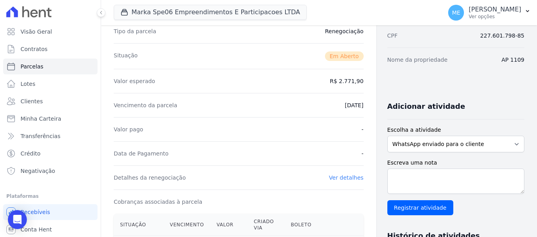
scroll to position [0, 0]
